Goal: Check status: Check status

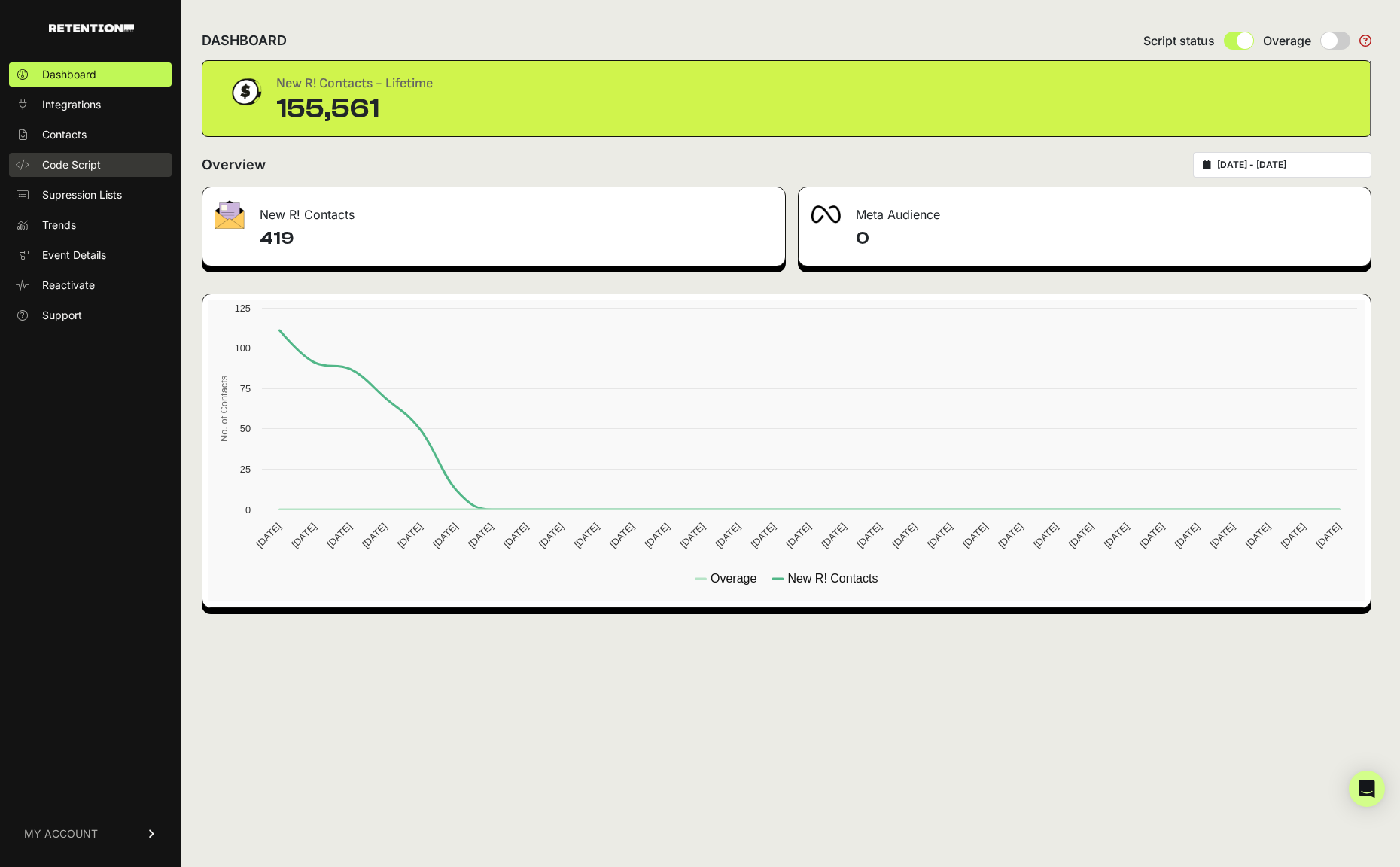
click at [100, 161] on span "Code Script" at bounding box center [72, 165] width 59 height 15
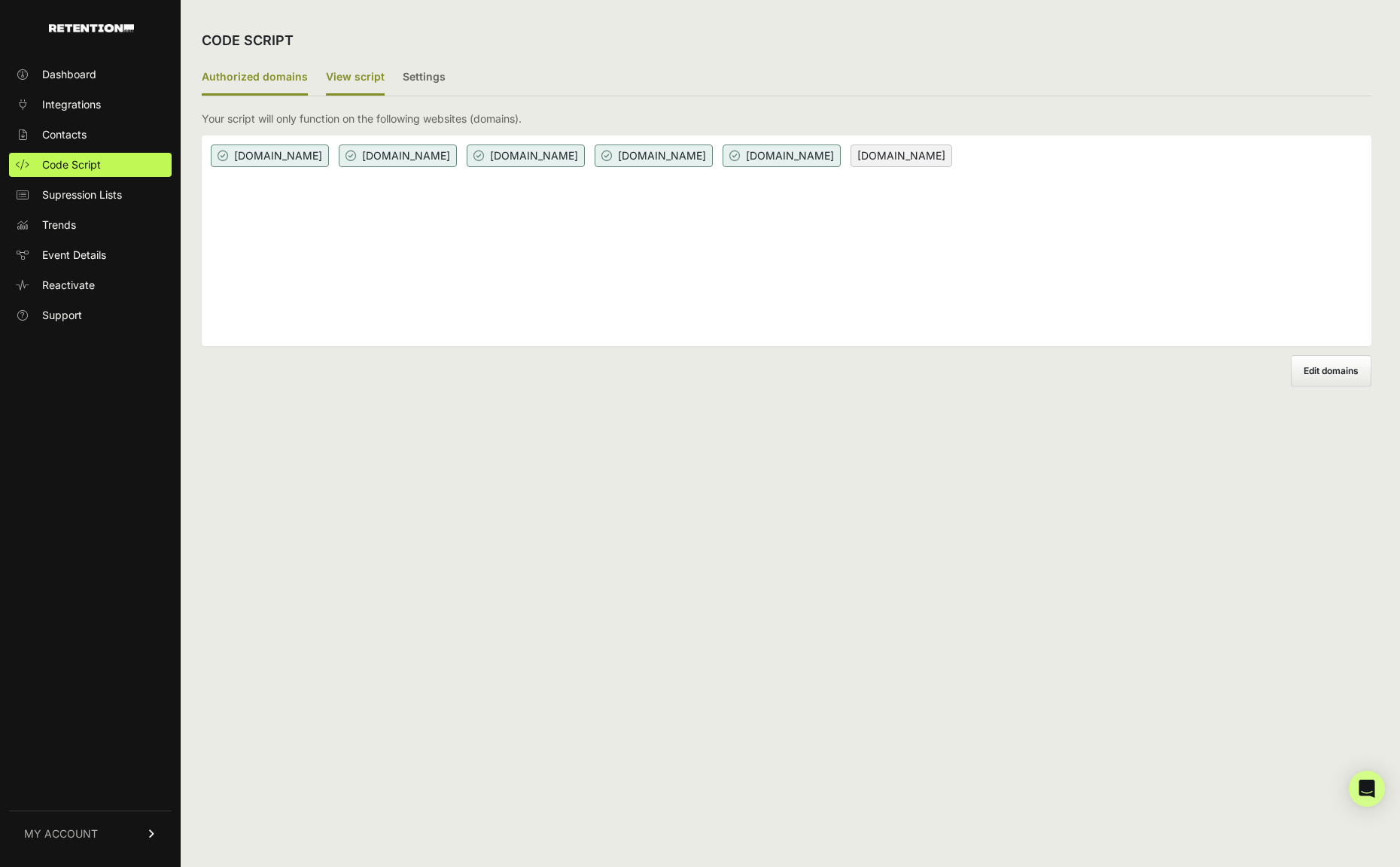
click at [353, 73] on label "View script" at bounding box center [356, 78] width 59 height 35
click at [0, 0] on input "View script" at bounding box center [0, 0] width 0 height 0
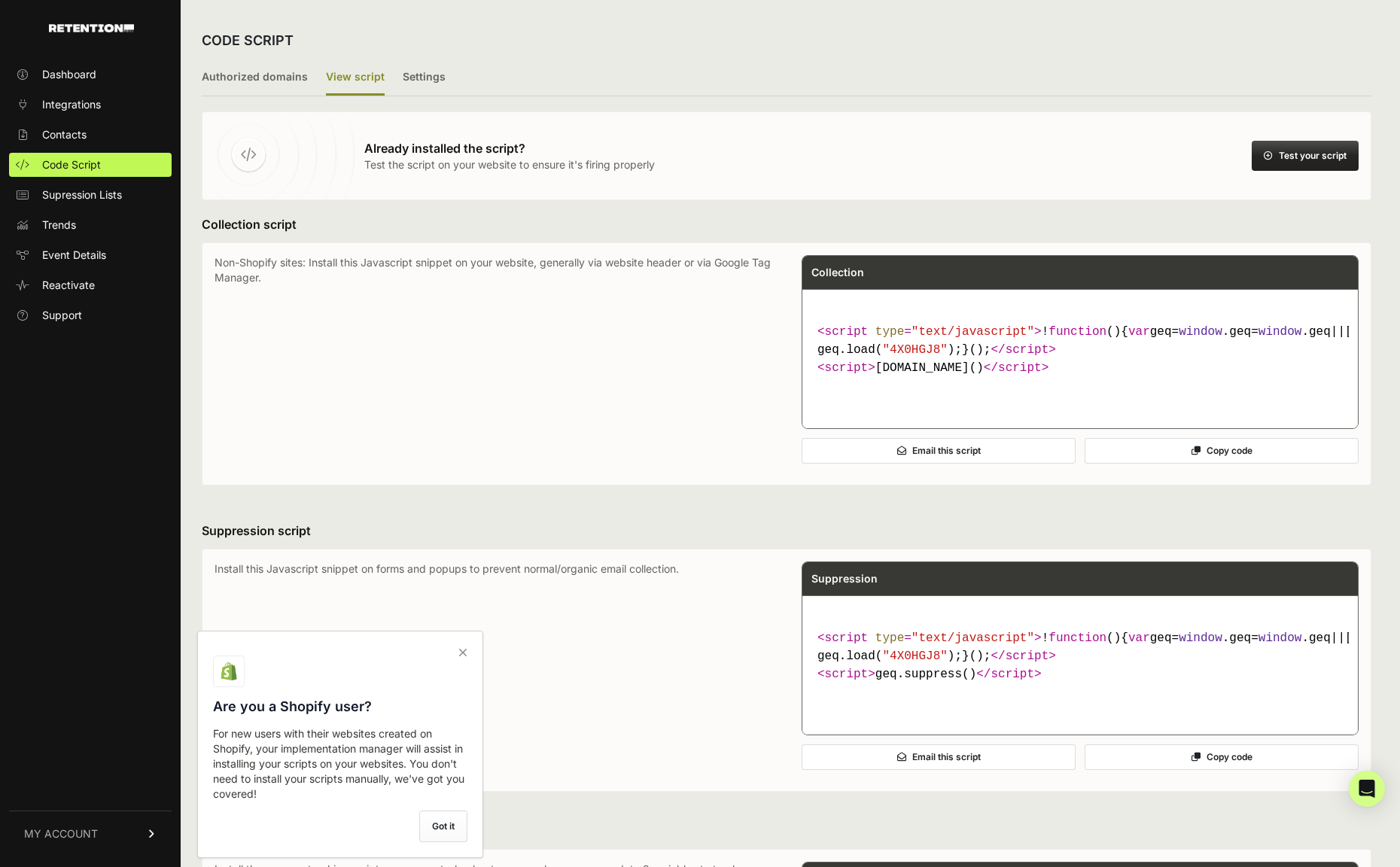
scroll to position [490, 0]
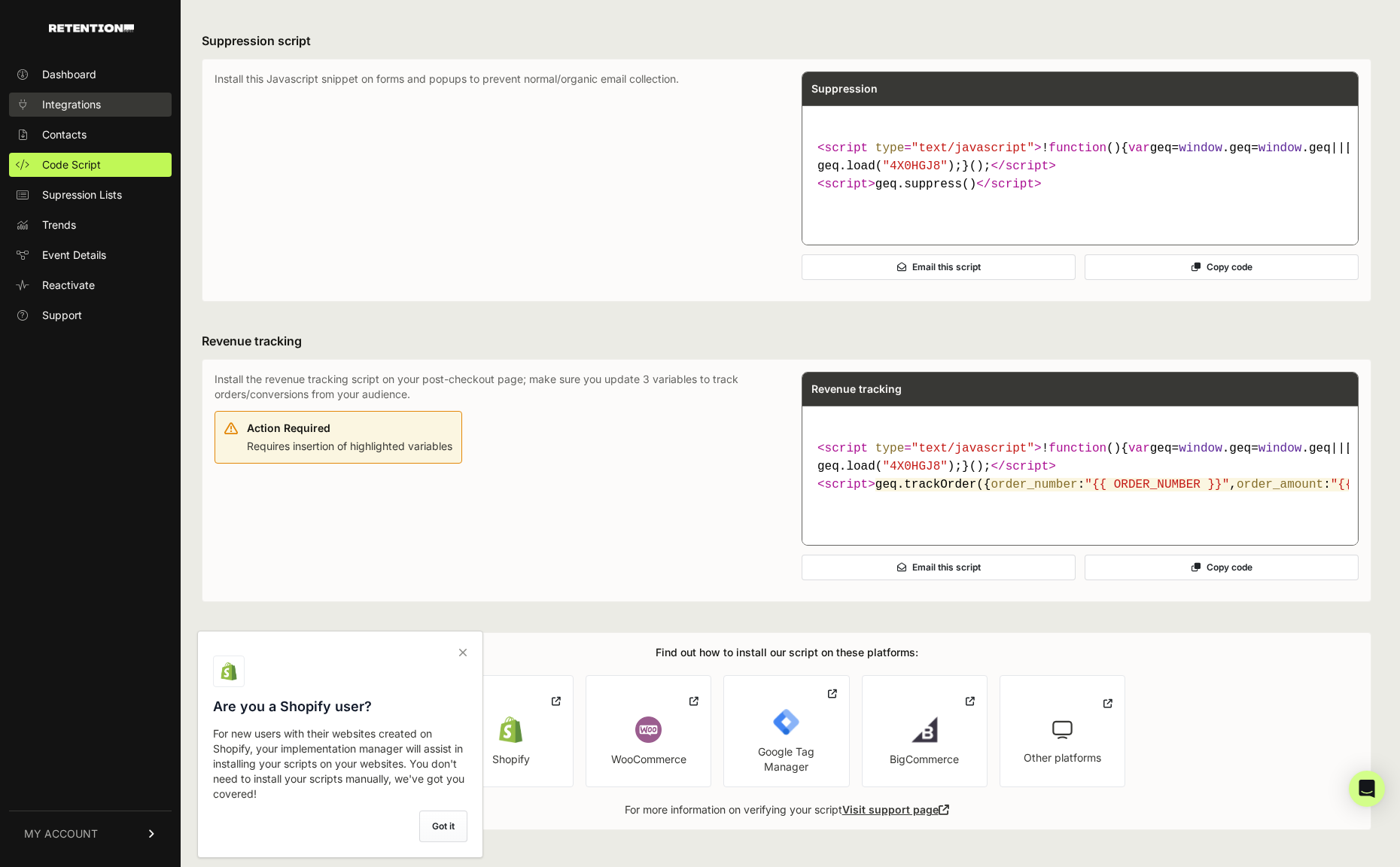
click at [81, 101] on span "Integrations" at bounding box center [72, 105] width 59 height 15
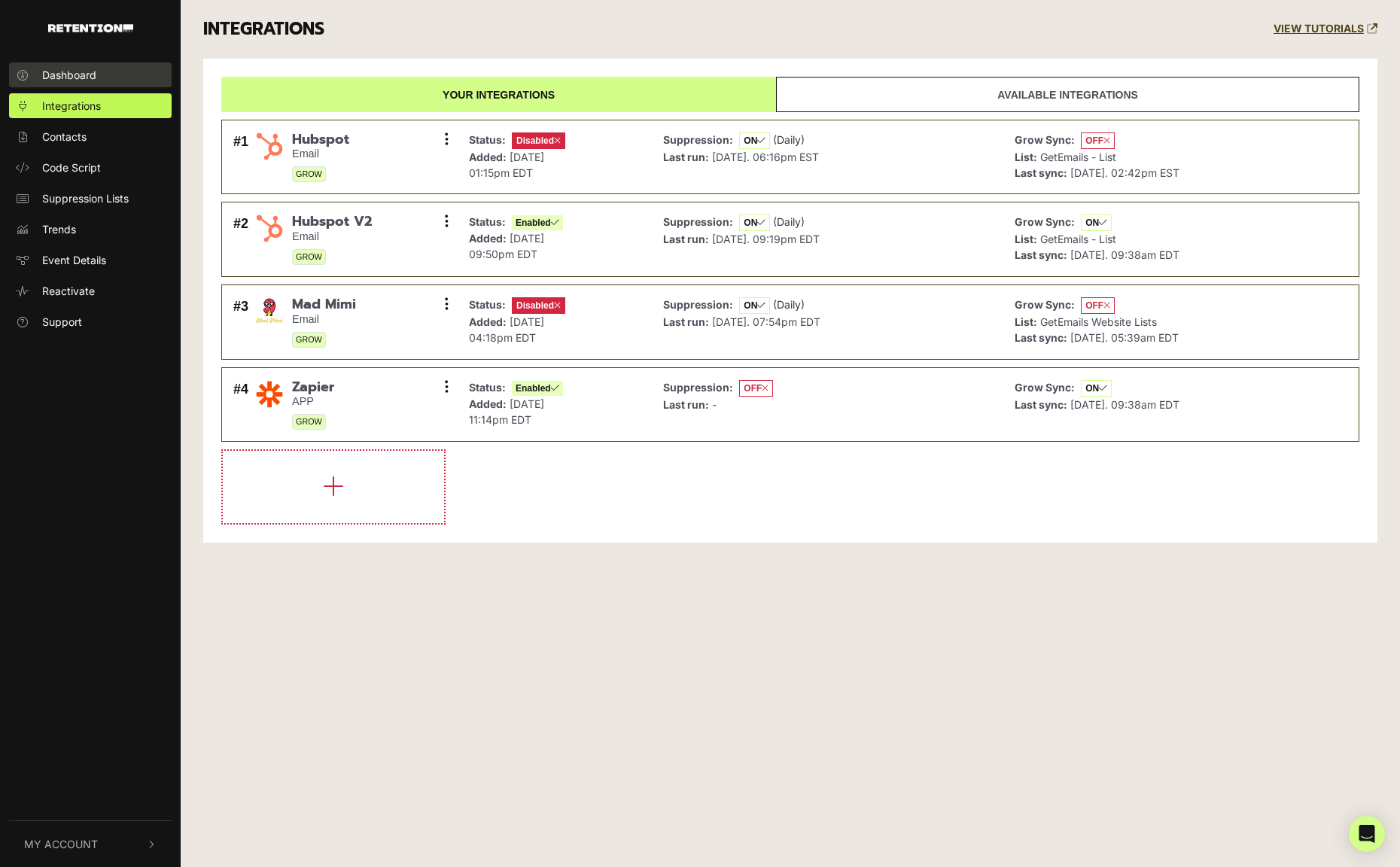
click at [87, 82] on span "Dashboard" at bounding box center [69, 74] width 54 height 16
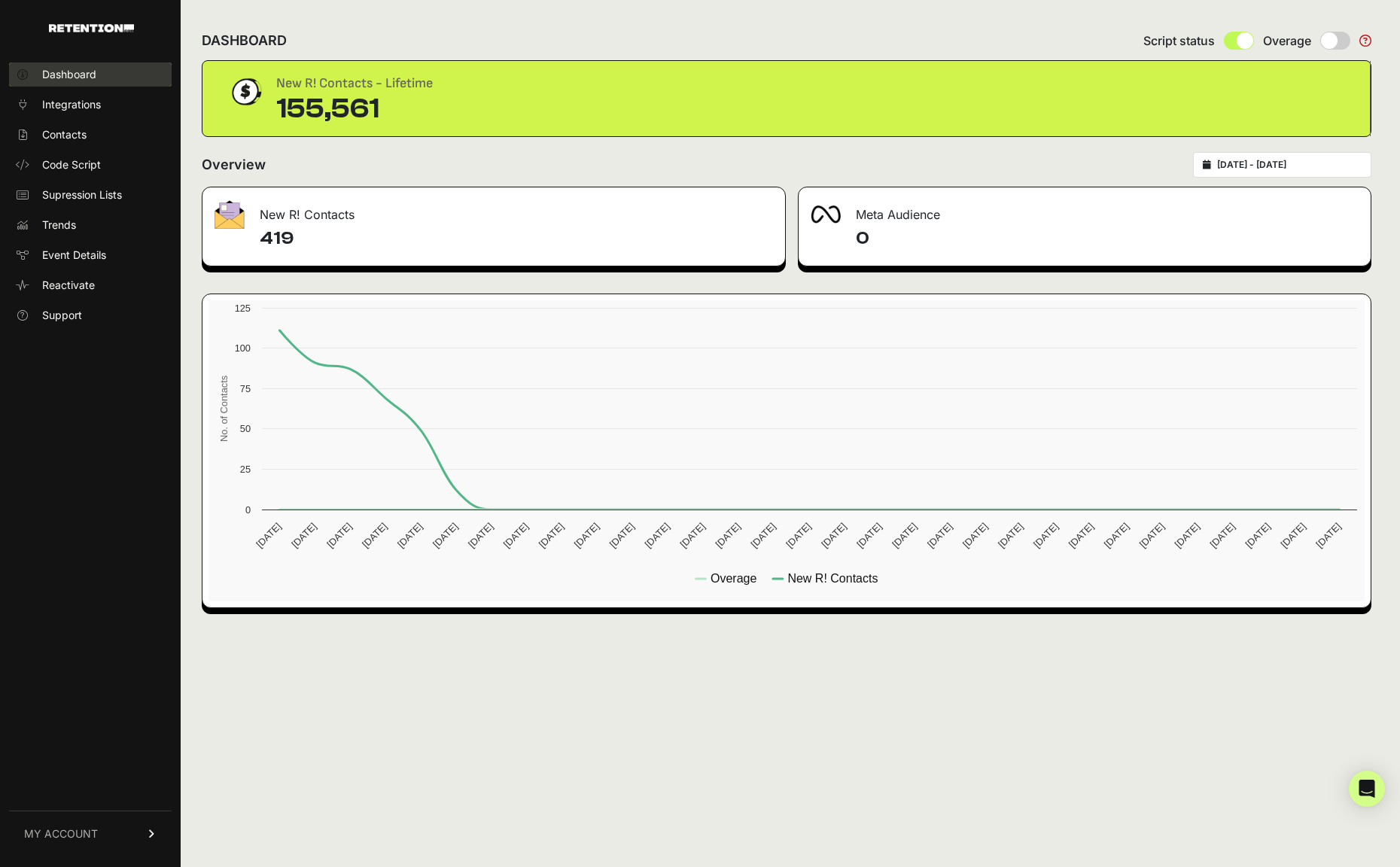
click at [106, 75] on link "Dashboard" at bounding box center [90, 74] width 163 height 24
click at [1294, 158] on div "[DATE] - [DATE]" at bounding box center [1282, 164] width 178 height 25
click at [1286, 165] on input "[DATE] - [DATE]" at bounding box center [1289, 164] width 145 height 12
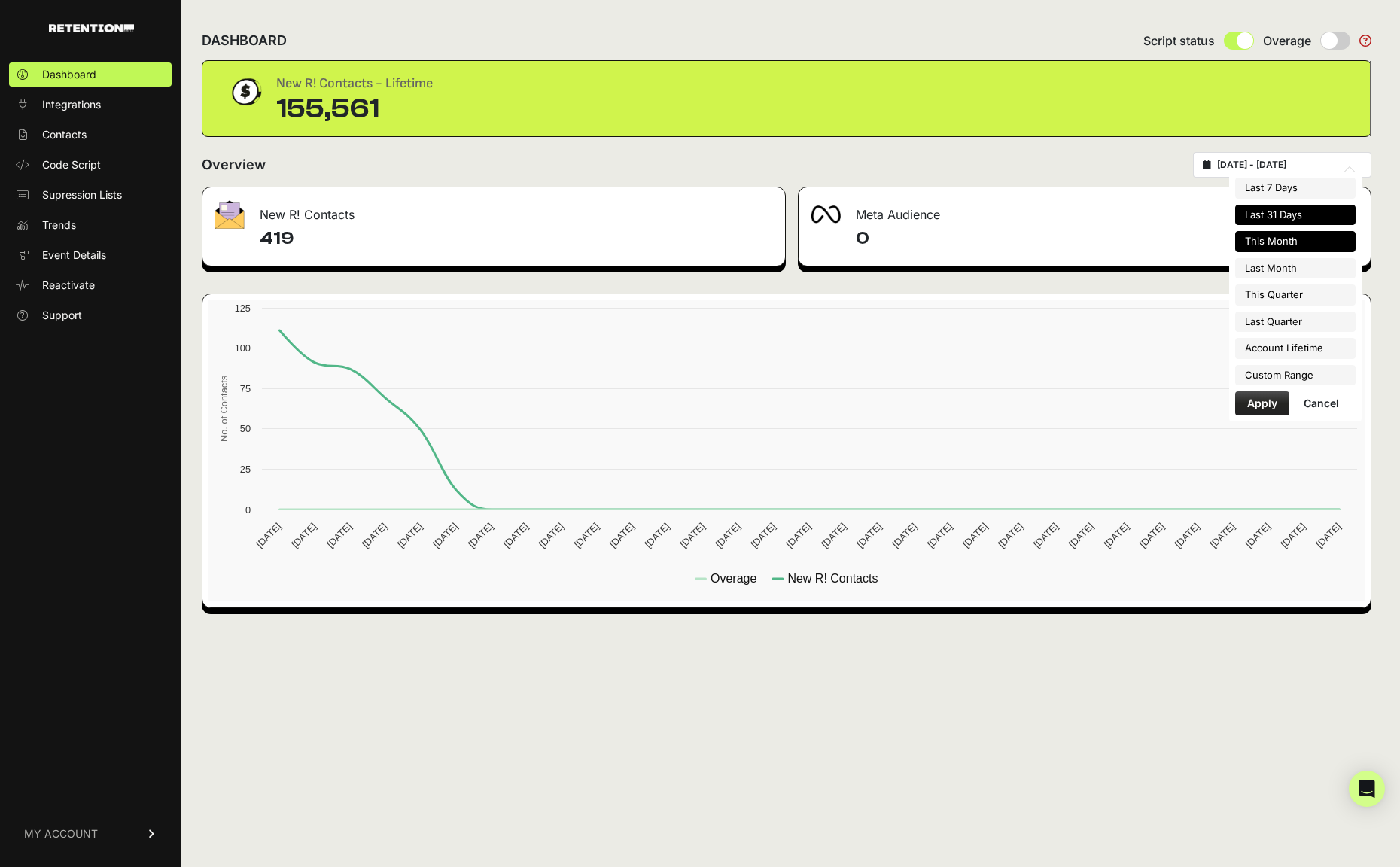
click at [1288, 209] on li "Last 31 Days" at bounding box center [1295, 216] width 120 height 21
type input "[DATE] - [DATE]"
